Goal: Task Accomplishment & Management: Use online tool/utility

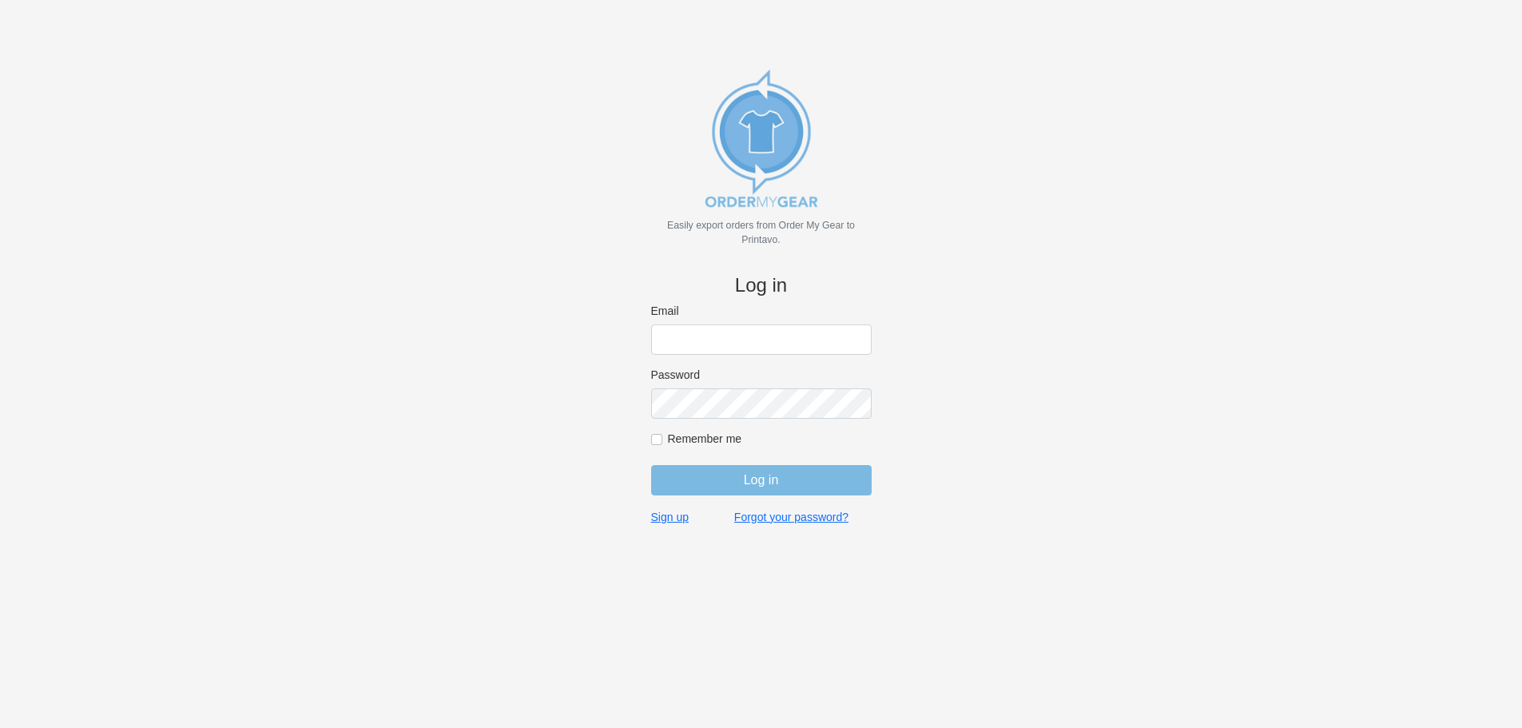
type input "[EMAIL_ADDRESS][DOMAIN_NAME]"
click at [715, 481] on input "Log in" at bounding box center [761, 480] width 221 height 30
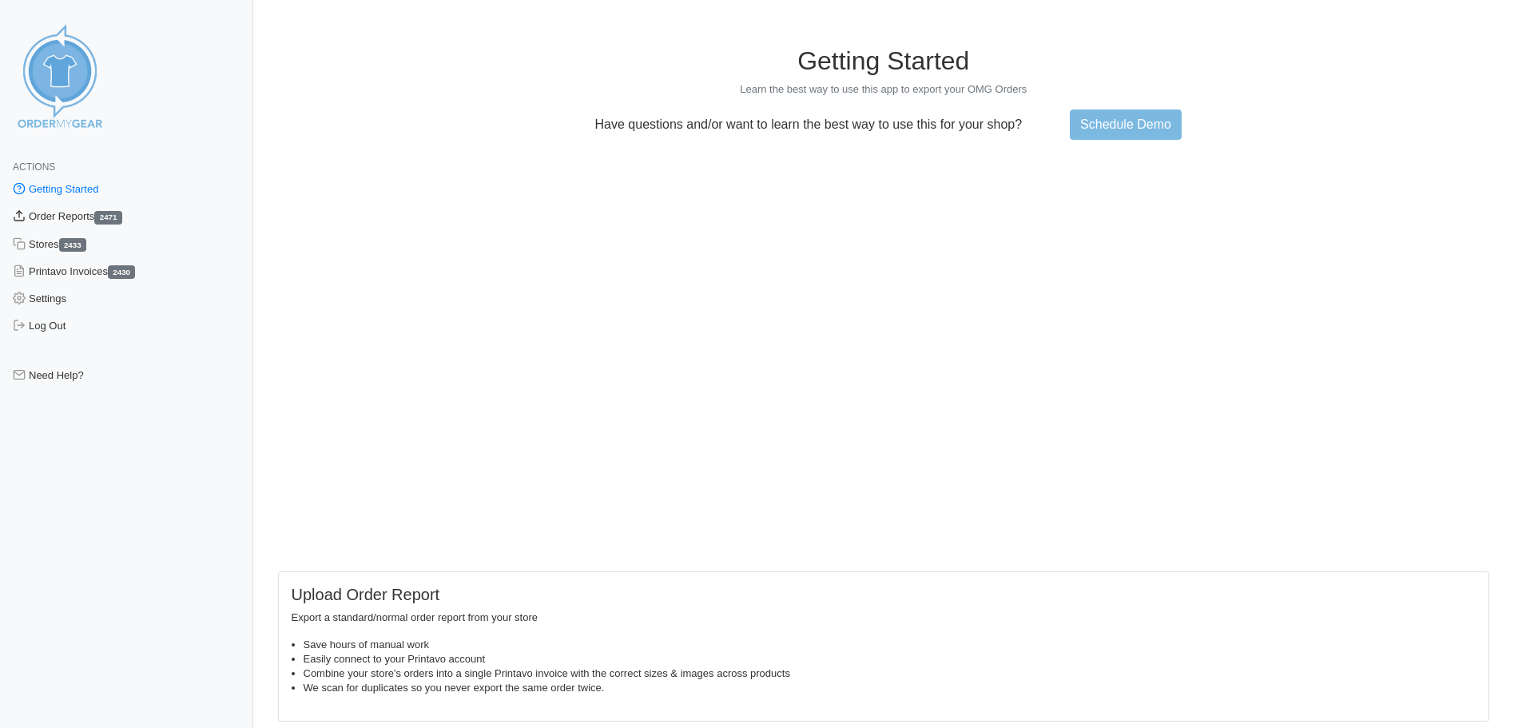
click at [50, 221] on link "Order Reports 2471" at bounding box center [126, 216] width 253 height 27
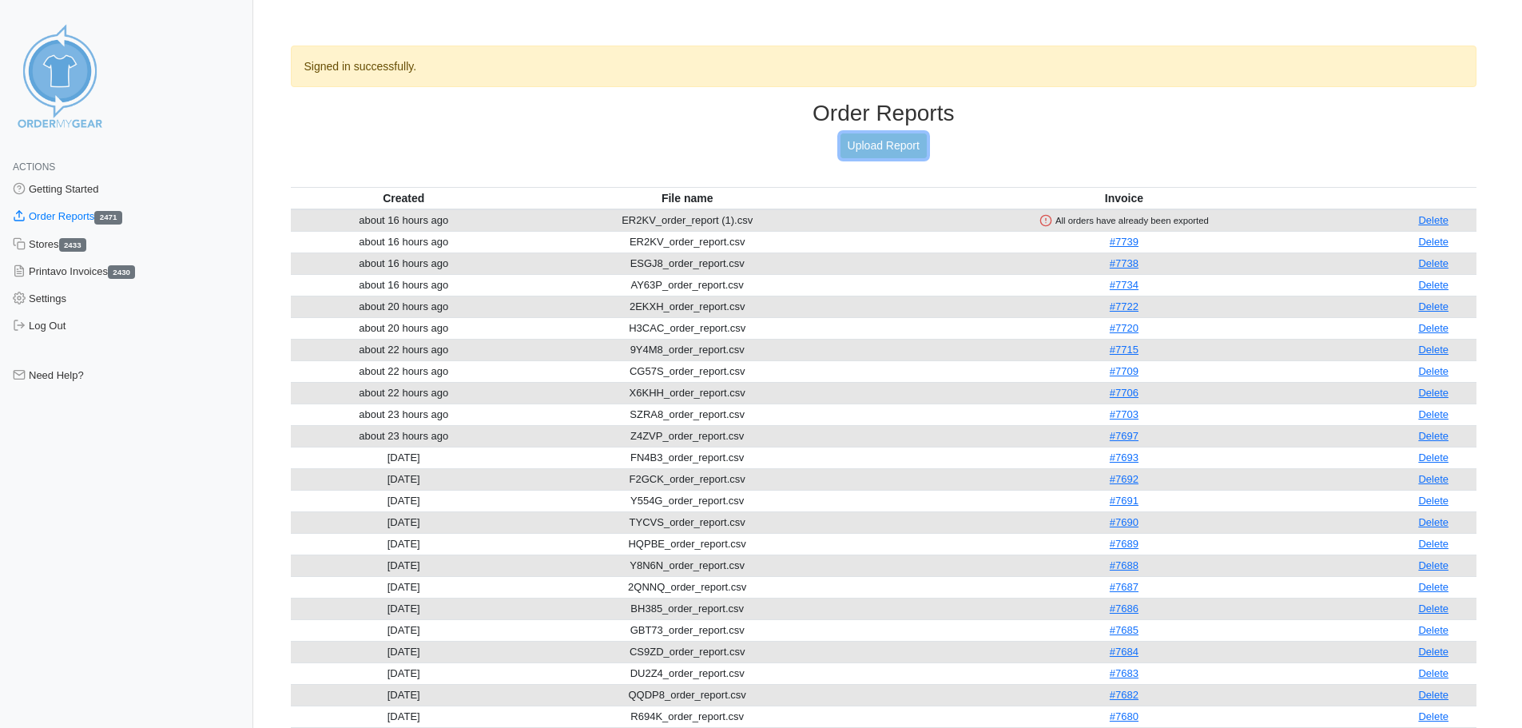
click at [872, 139] on link "Upload Report" at bounding box center [883, 145] width 86 height 25
